Goal: Task Accomplishment & Management: Manage account settings

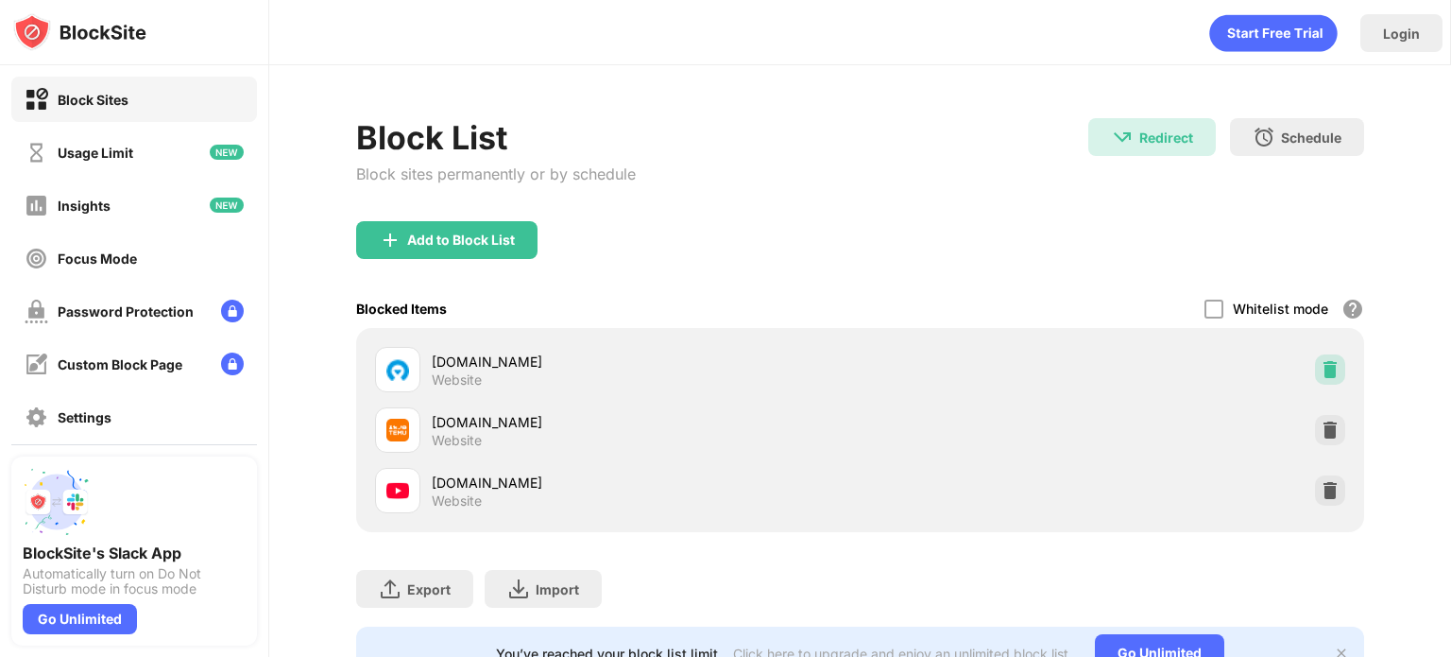
click at [1321, 365] on img at bounding box center [1330, 369] width 19 height 19
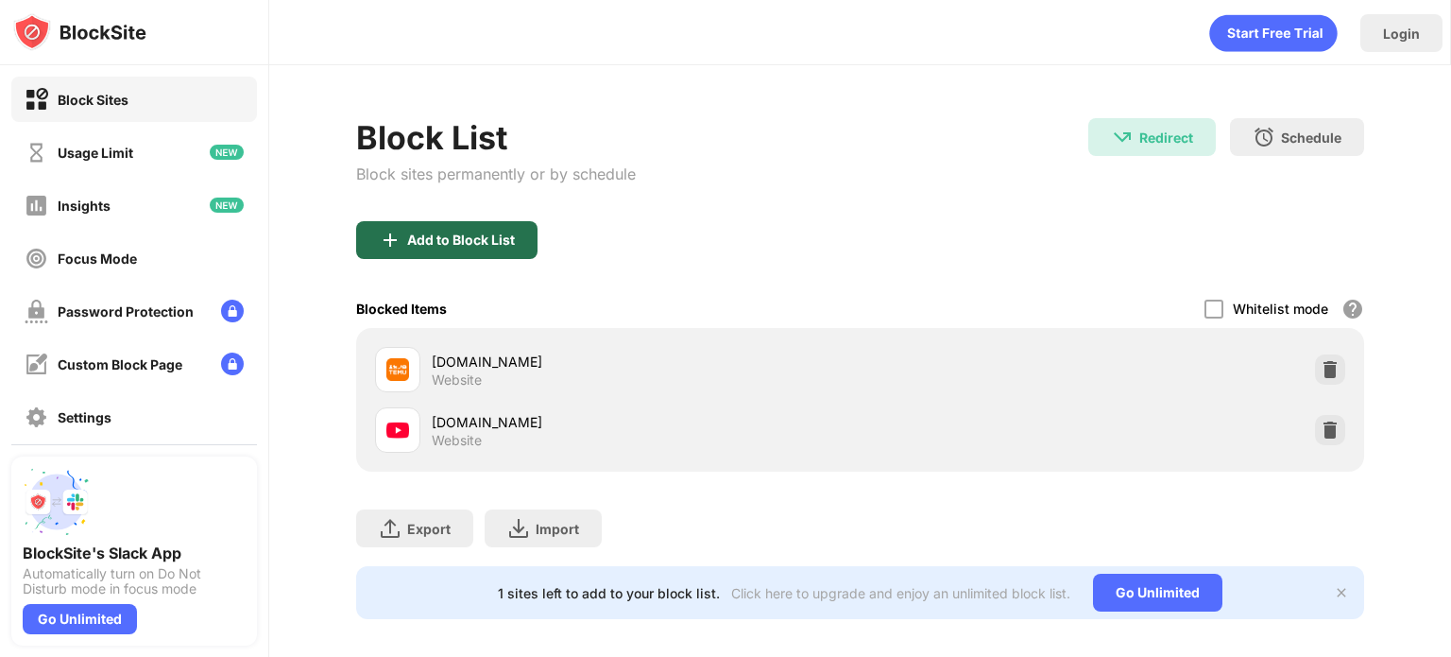
click at [489, 232] on div "Add to Block List" at bounding box center [461, 239] width 108 height 15
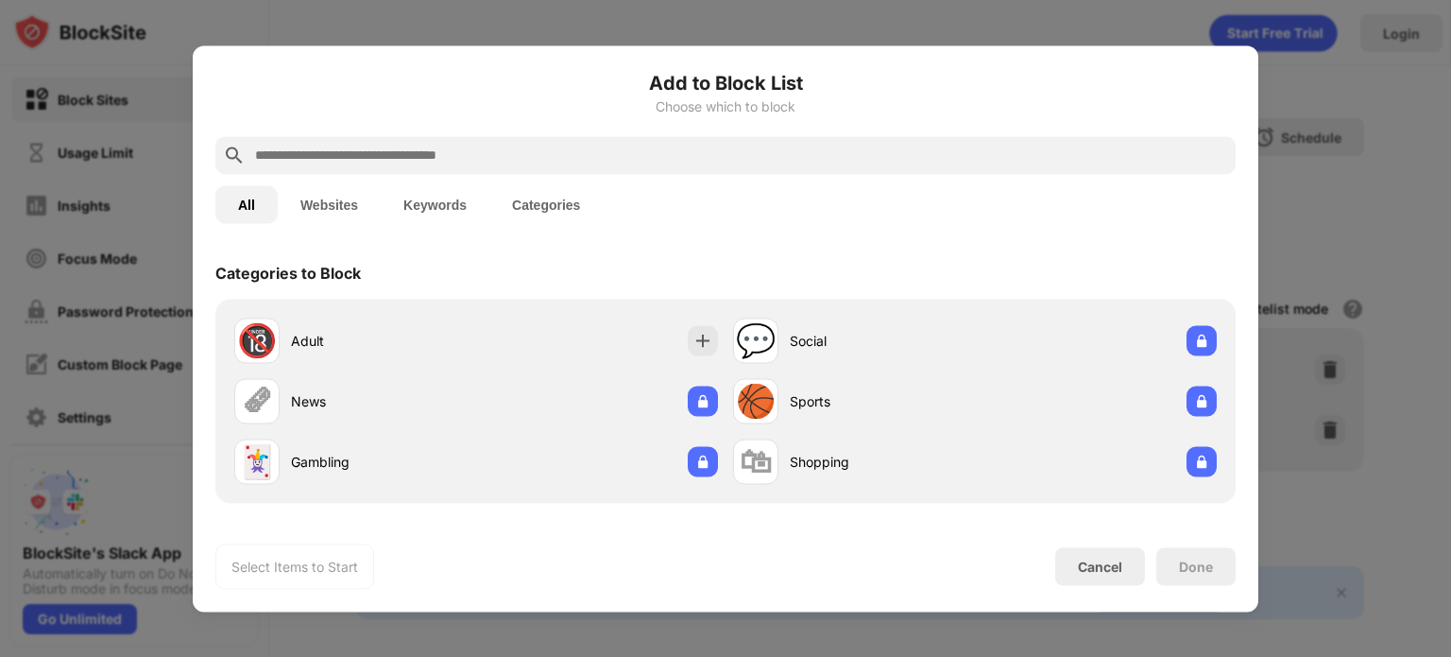
click at [570, 154] on input "text" at bounding box center [740, 155] width 975 height 23
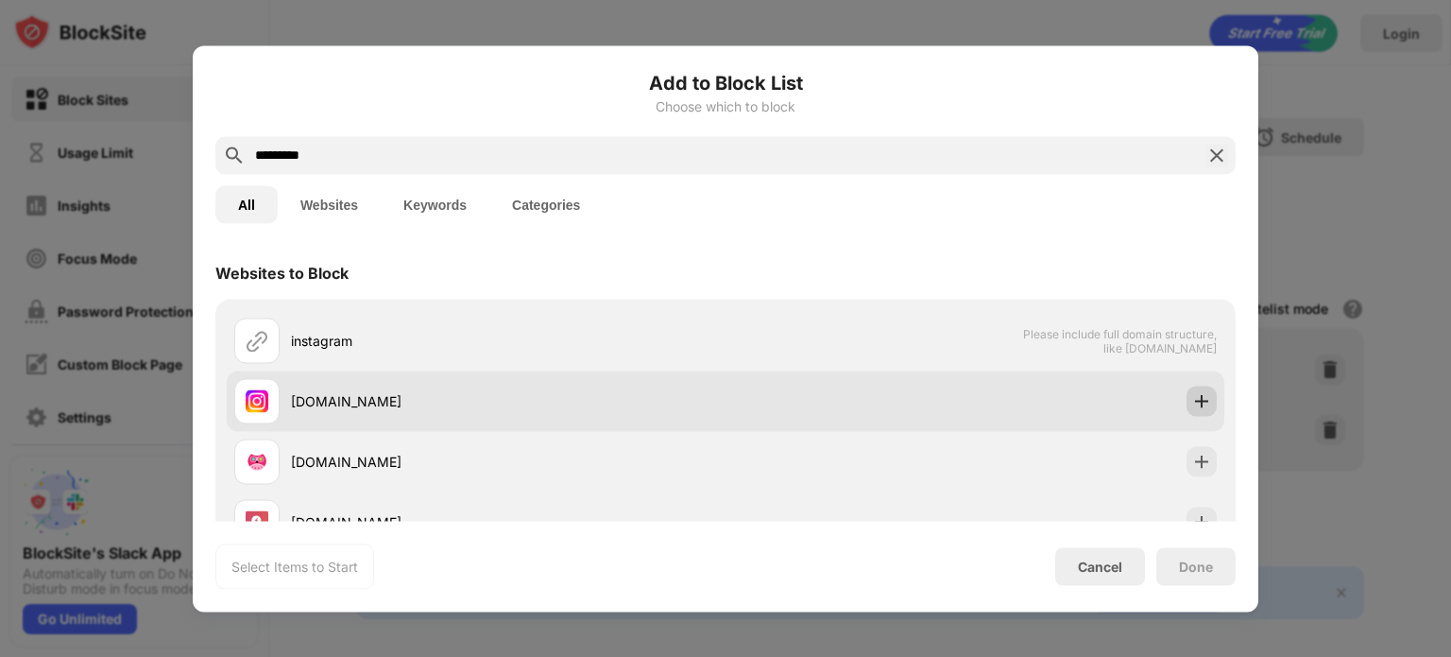
type input "*********"
click at [1192, 401] on img at bounding box center [1201, 400] width 19 height 19
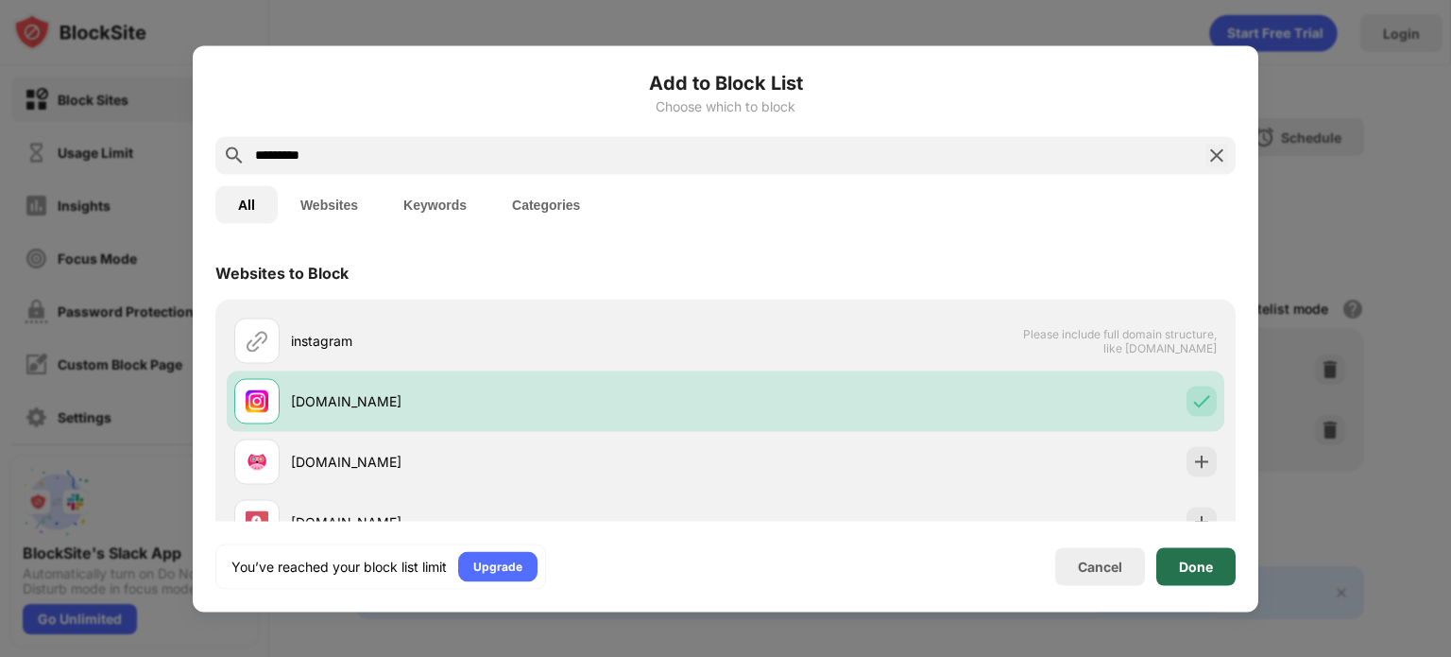
click at [1199, 558] on div "Done" at bounding box center [1196, 565] width 34 height 15
